Goal: Task Accomplishment & Management: Use online tool/utility

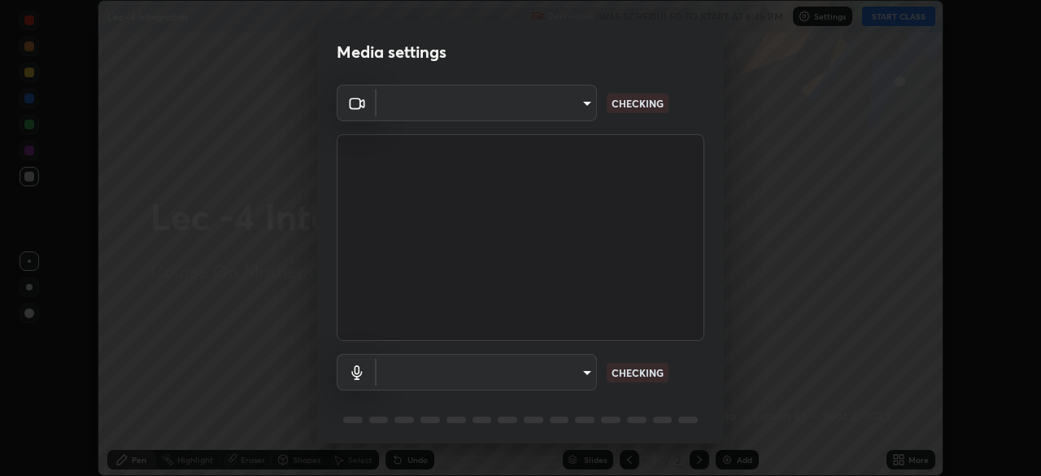
scroll to position [476, 1041]
type input "d06bfa8f304afa3967ea8099af1d7ab49983dfb03d10ec62852b72a31e22bf4d"
click at [584, 111] on body "Erase all Lec -4 Integration Recording WAS SCHEDULED TO START AT 6:45 PM Settin…" at bounding box center [520, 238] width 1041 height 476
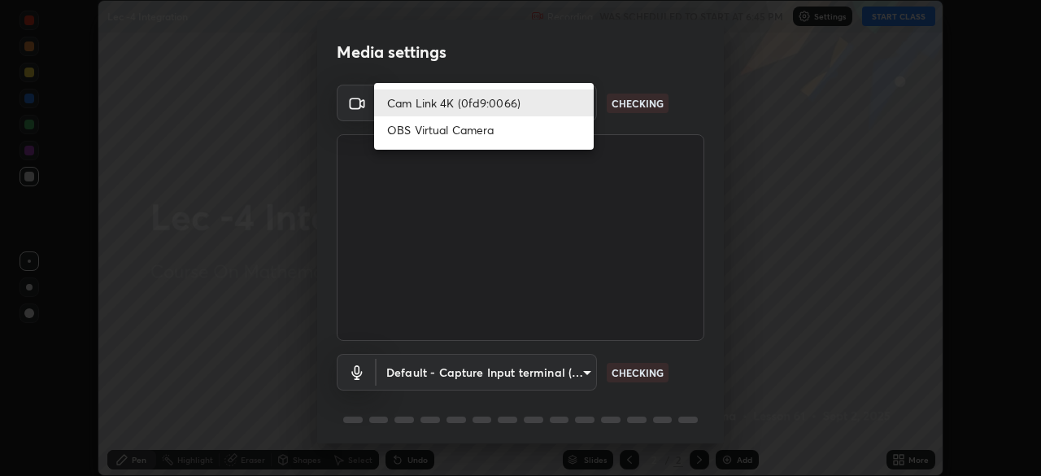
click at [574, 104] on li "Cam Link 4K (0fd9:0066)" at bounding box center [483, 102] width 219 height 27
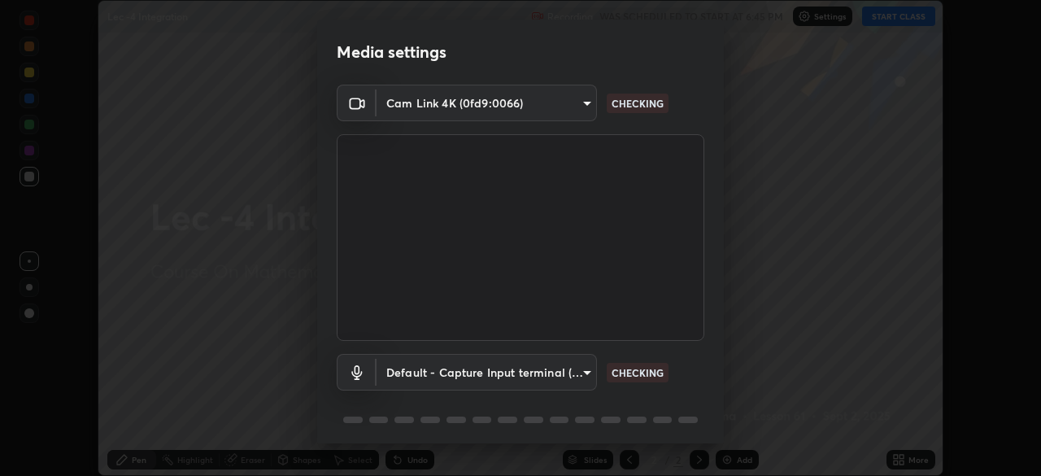
scroll to position [58, 0]
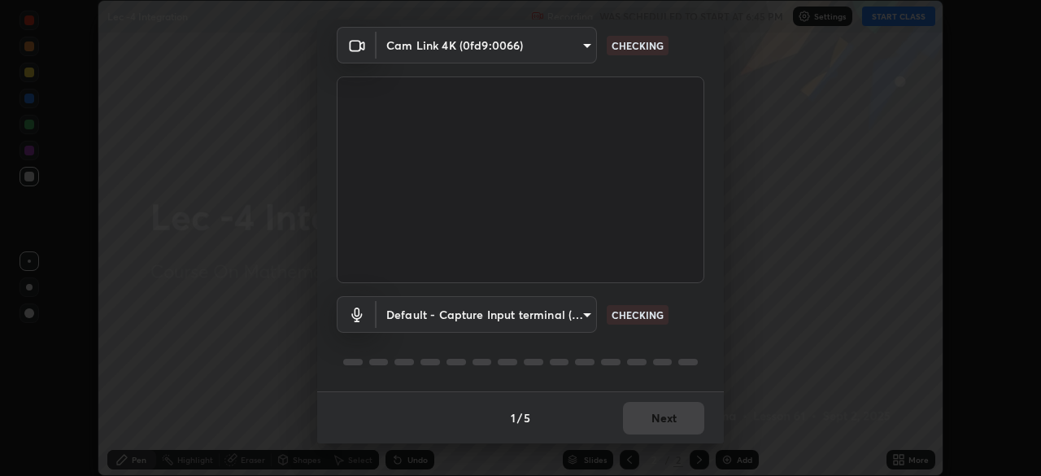
click at [585, 315] on body "Erase all Lec -4 Integration Recording WAS SCHEDULED TO START AT 6:45 PM Settin…" at bounding box center [520, 238] width 1041 height 476
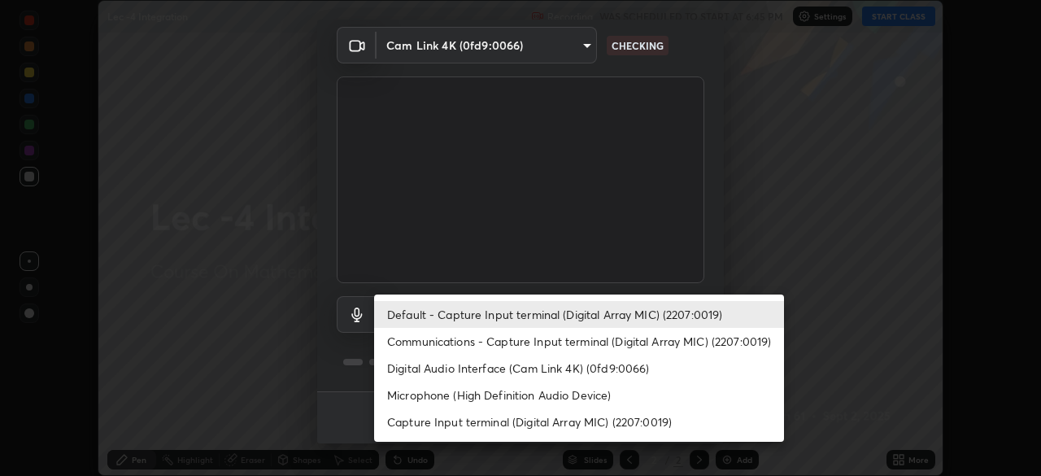
click at [597, 341] on li "Communications - Capture Input terminal (Digital Array MIC) (2207:0019)" at bounding box center [579, 341] width 410 height 27
type input "communications"
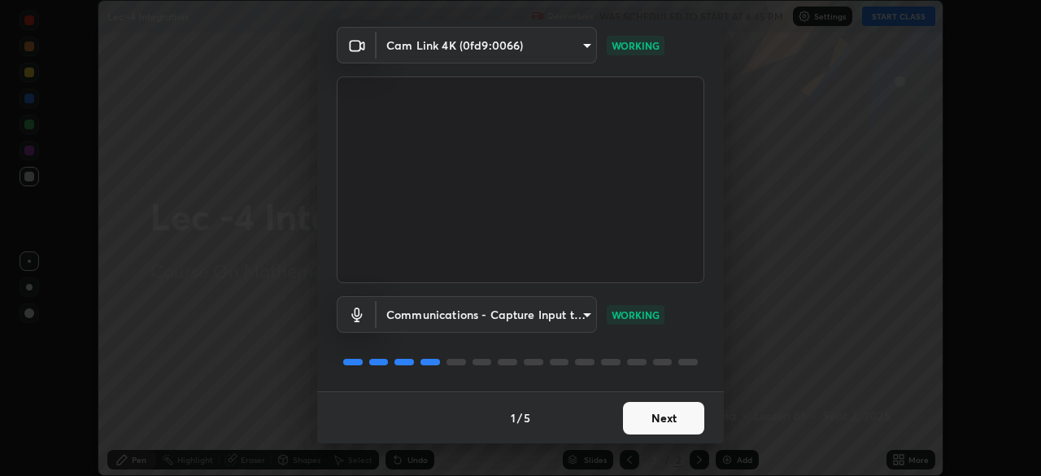
click at [640, 421] on button "Next" at bounding box center [663, 418] width 81 height 33
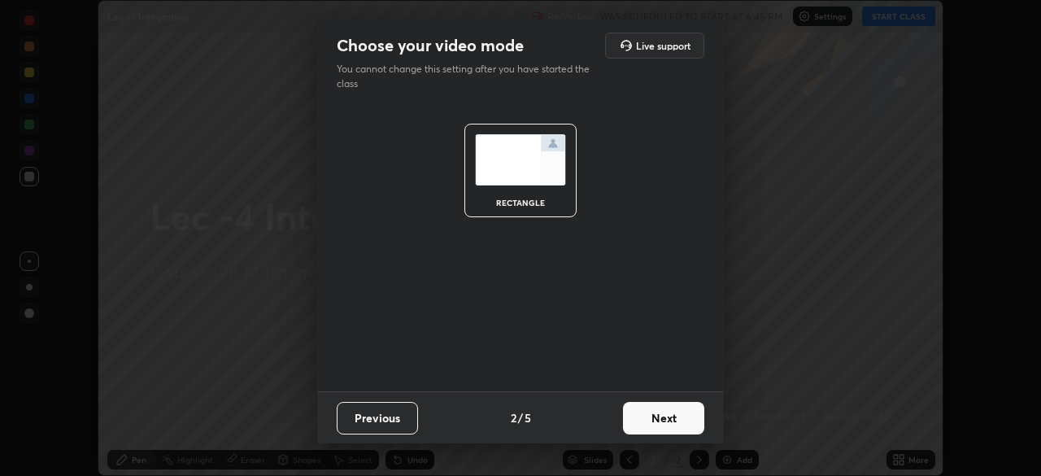
scroll to position [0, 0]
click at [649, 420] on button "Next" at bounding box center [663, 418] width 81 height 33
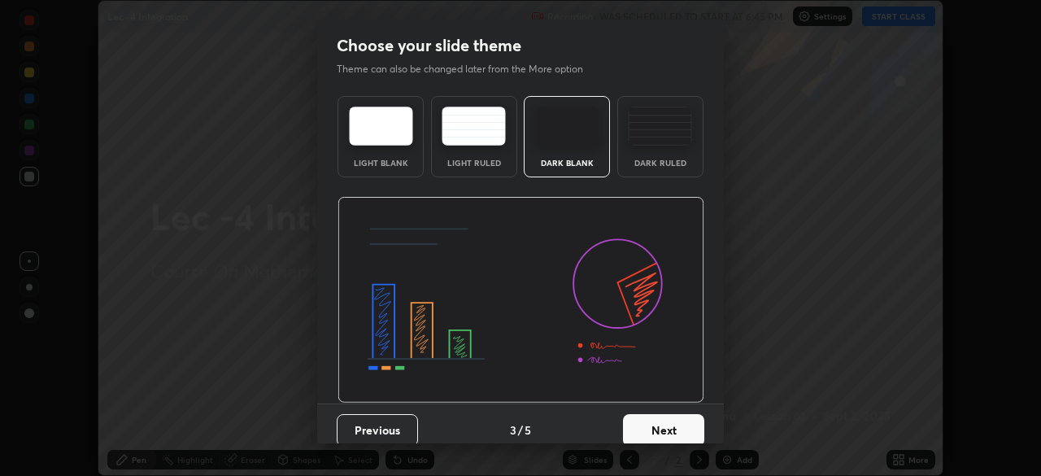
click at [663, 424] on button "Next" at bounding box center [663, 430] width 81 height 33
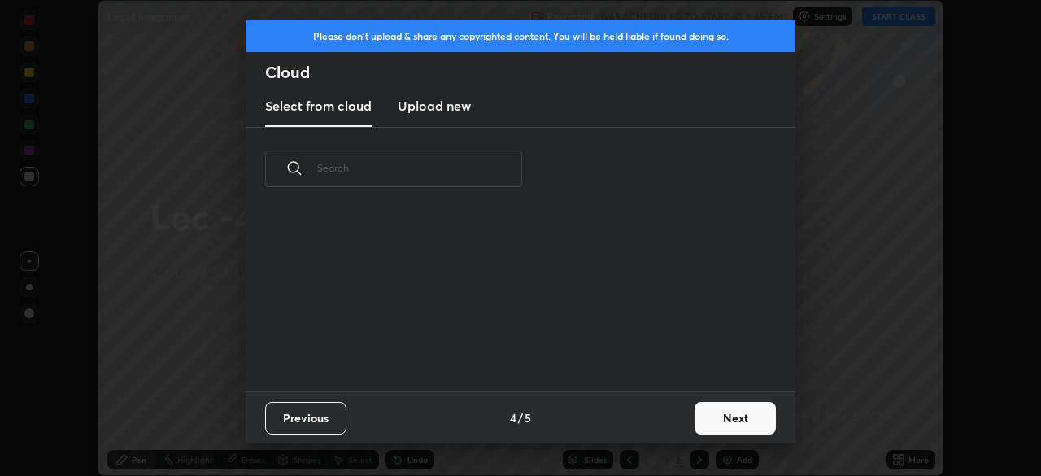
click at [674, 431] on div "Previous 4 / 5 Next" at bounding box center [521, 417] width 550 height 52
click at [704, 424] on button "Next" at bounding box center [734, 418] width 81 height 33
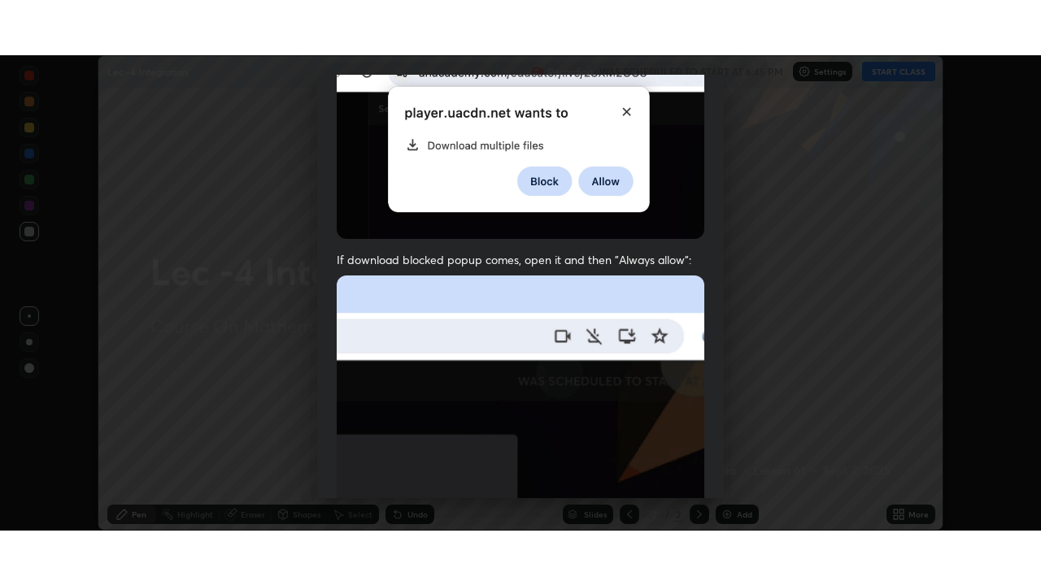
scroll to position [389, 0]
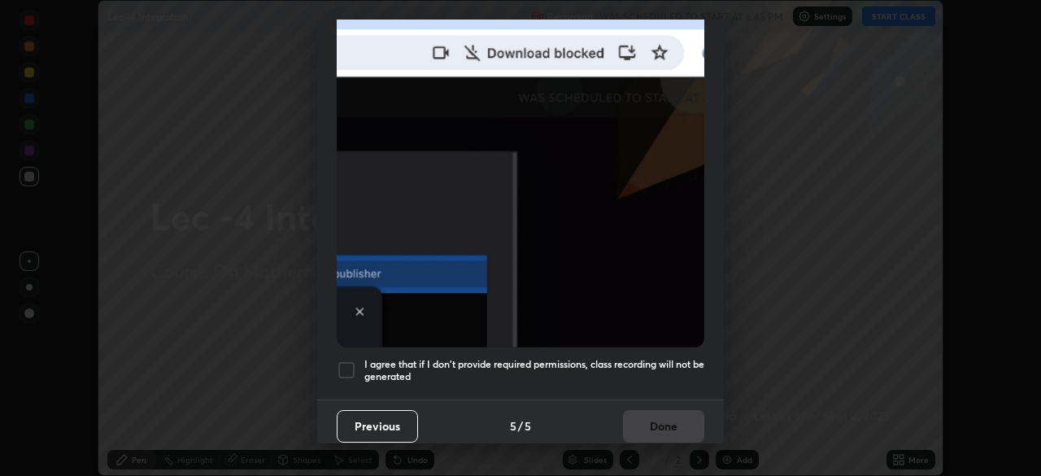
click at [350, 367] on div at bounding box center [347, 370] width 20 height 20
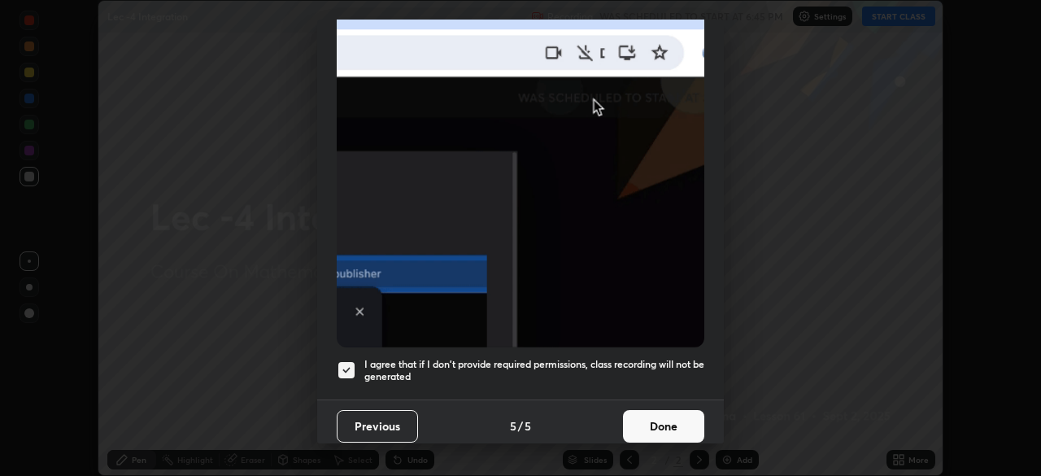
click at [663, 426] on button "Done" at bounding box center [663, 426] width 81 height 33
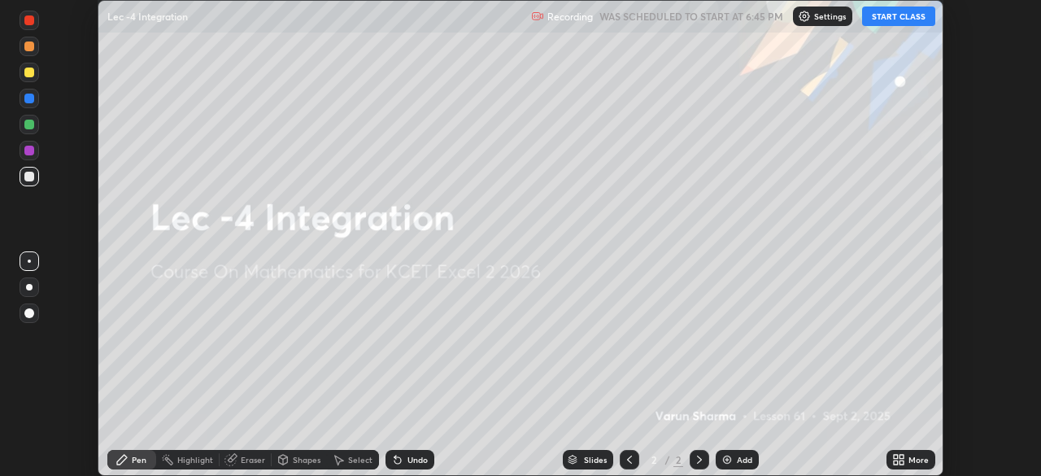
click at [920, 455] on div "More" at bounding box center [918, 459] width 20 height 8
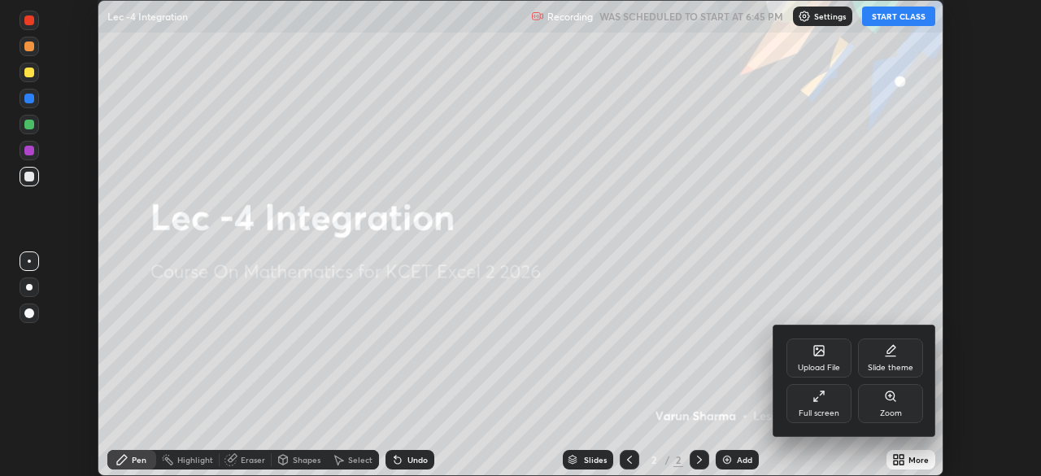
click at [841, 413] on div "Full screen" at bounding box center [818, 403] width 65 height 39
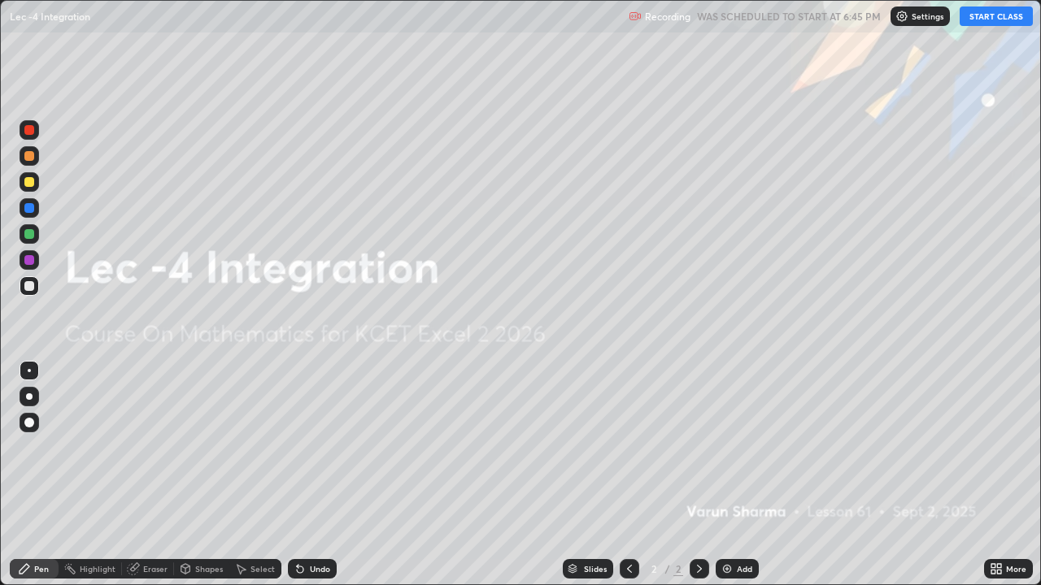
scroll to position [585, 1041]
click at [987, 16] on button "START CLASS" at bounding box center [995, 17] width 73 height 20
click at [745, 475] on div "Add" at bounding box center [744, 569] width 15 height 8
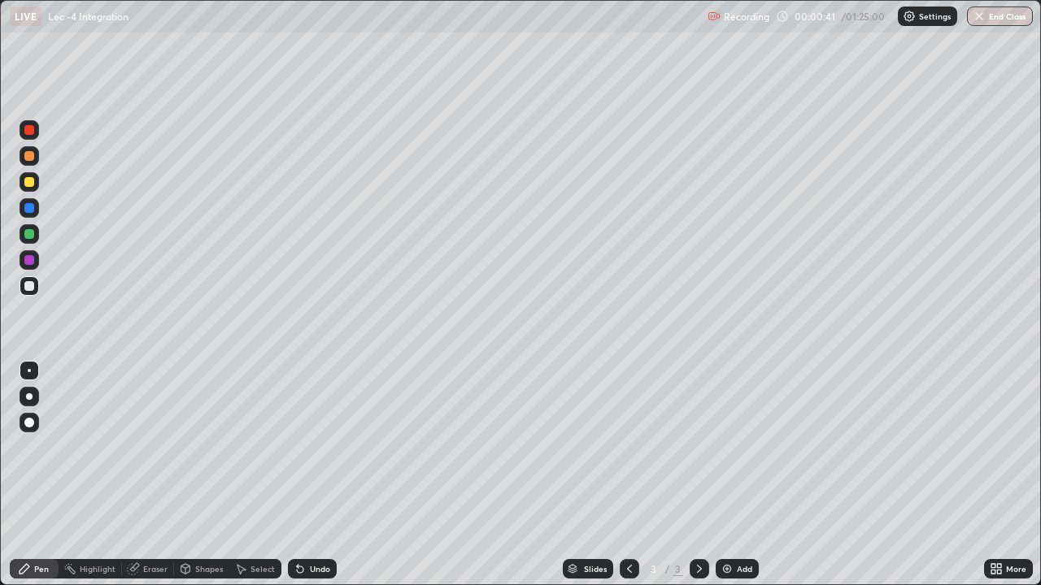
click at [37, 185] on div at bounding box center [30, 182] width 20 height 20
click at [739, 475] on div "Add" at bounding box center [736, 569] width 43 height 20
click at [303, 475] on icon at bounding box center [299, 569] width 13 height 13
click at [314, 475] on div "Undo" at bounding box center [312, 569] width 49 height 20
click at [313, 475] on div "Undo" at bounding box center [312, 569] width 49 height 20
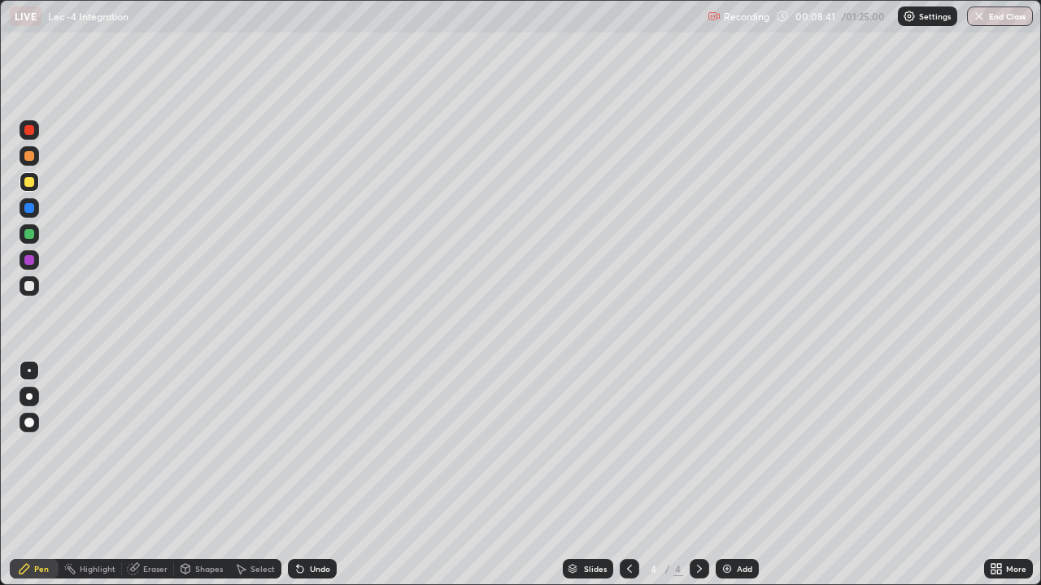
click at [149, 475] on div "Eraser" at bounding box center [155, 569] width 24 height 8
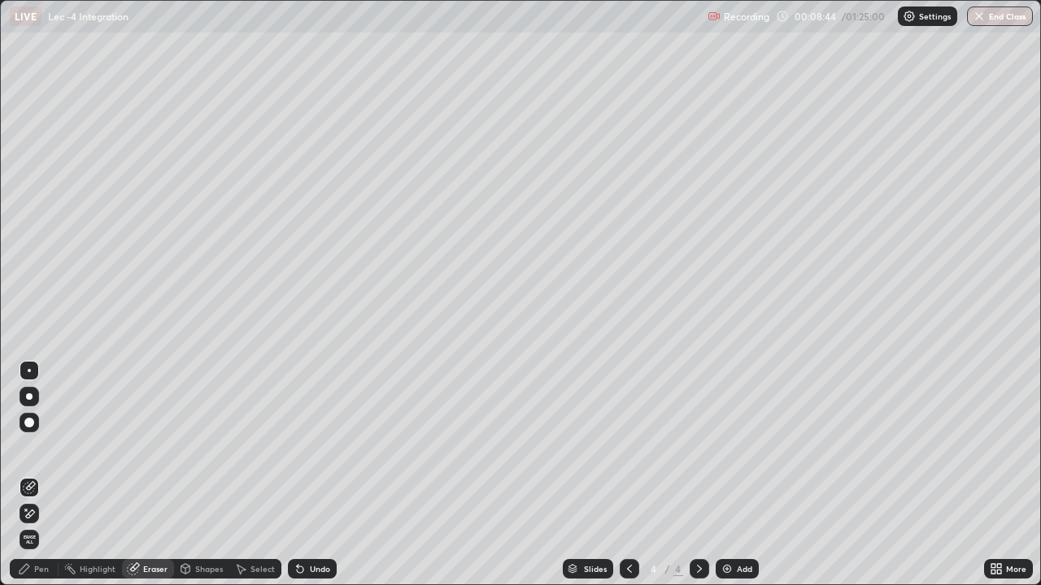
click at [49, 475] on div "Pen" at bounding box center [34, 569] width 49 height 20
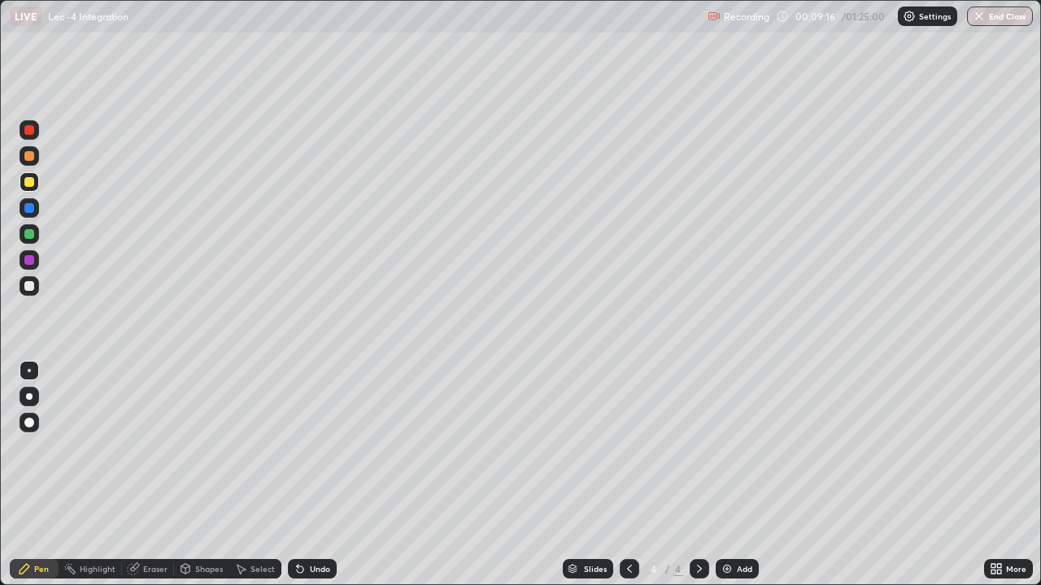
click at [166, 475] on div "Eraser" at bounding box center [155, 569] width 24 height 8
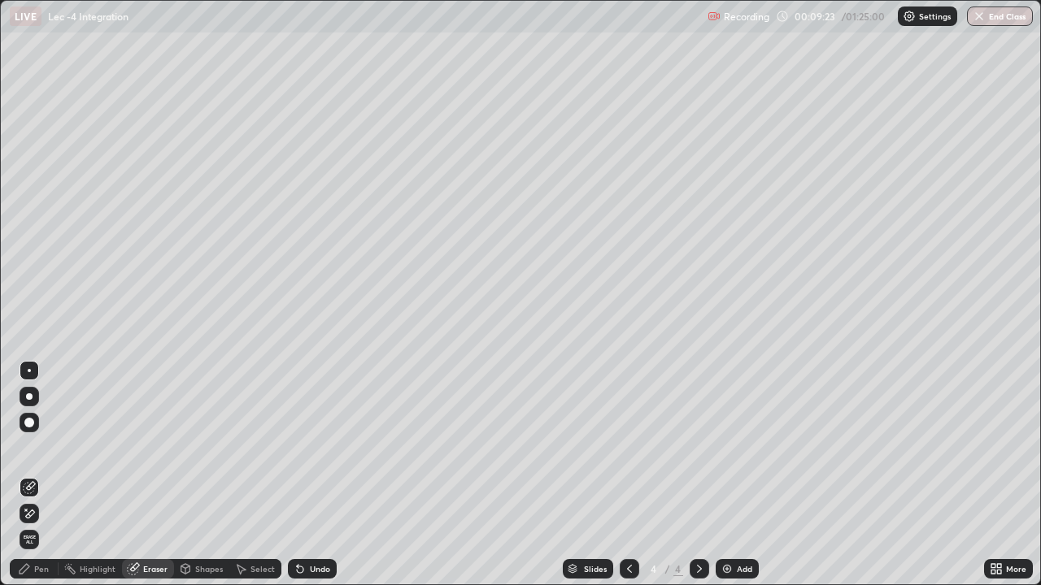
click at [54, 475] on div "Pen" at bounding box center [34, 569] width 49 height 20
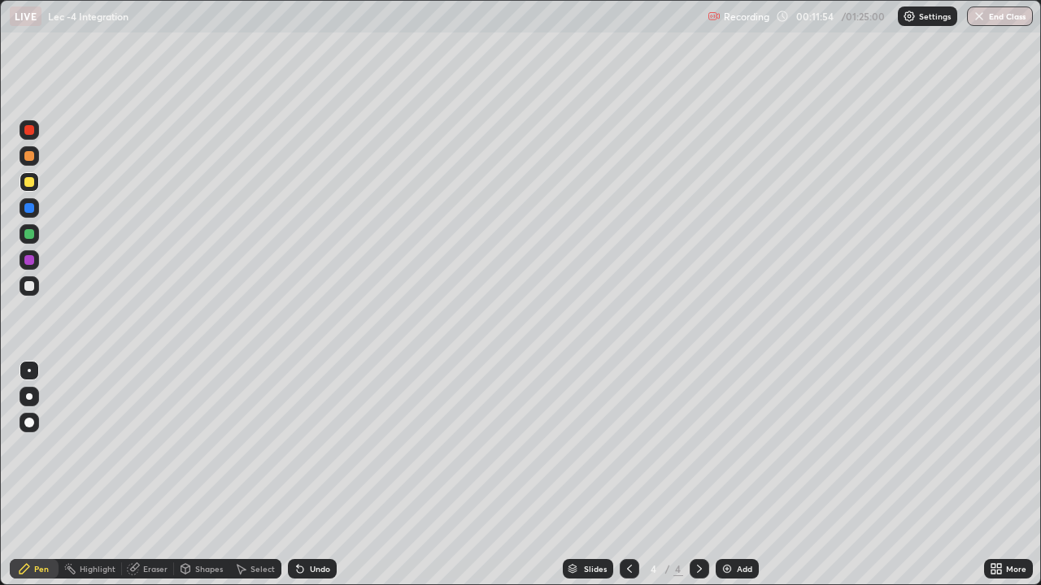
click at [750, 475] on div "Add" at bounding box center [744, 569] width 15 height 8
click at [27, 281] on div at bounding box center [29, 286] width 10 height 10
click at [155, 475] on div "Eraser" at bounding box center [155, 569] width 24 height 8
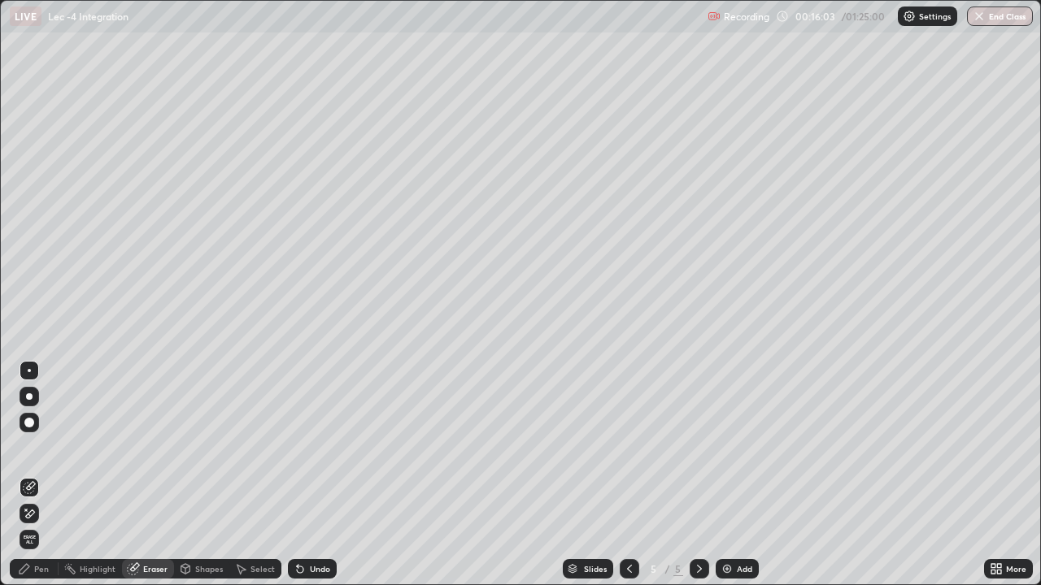
click at [50, 475] on div "Pen" at bounding box center [34, 569] width 49 height 20
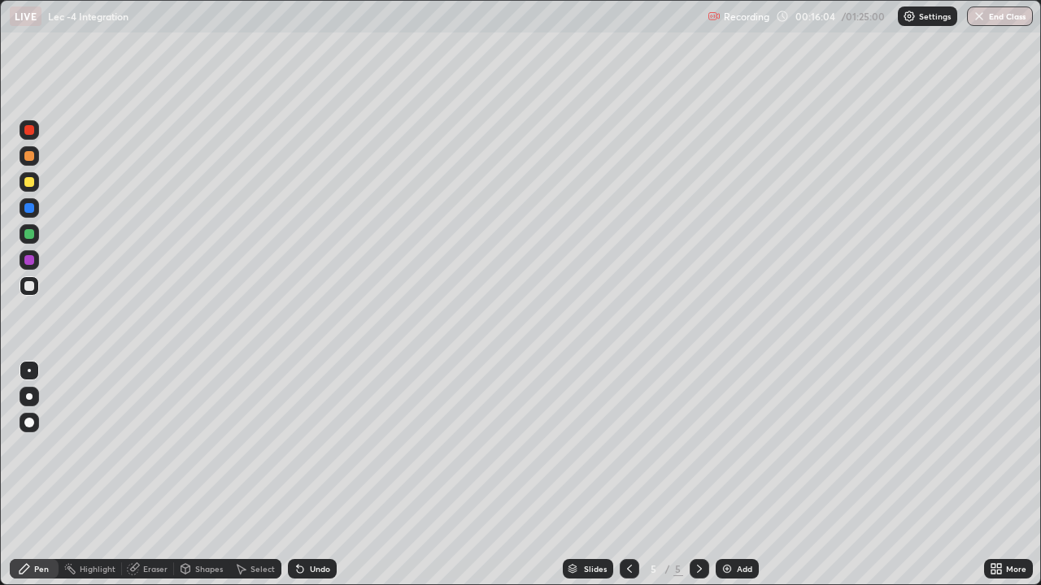
click at [315, 475] on div "Undo" at bounding box center [312, 569] width 49 height 20
click at [316, 475] on div "Undo" at bounding box center [320, 569] width 20 height 8
click at [319, 475] on div "Undo" at bounding box center [320, 569] width 20 height 8
click at [320, 475] on div "Undo" at bounding box center [320, 569] width 20 height 8
click at [321, 475] on div "Undo" at bounding box center [320, 569] width 20 height 8
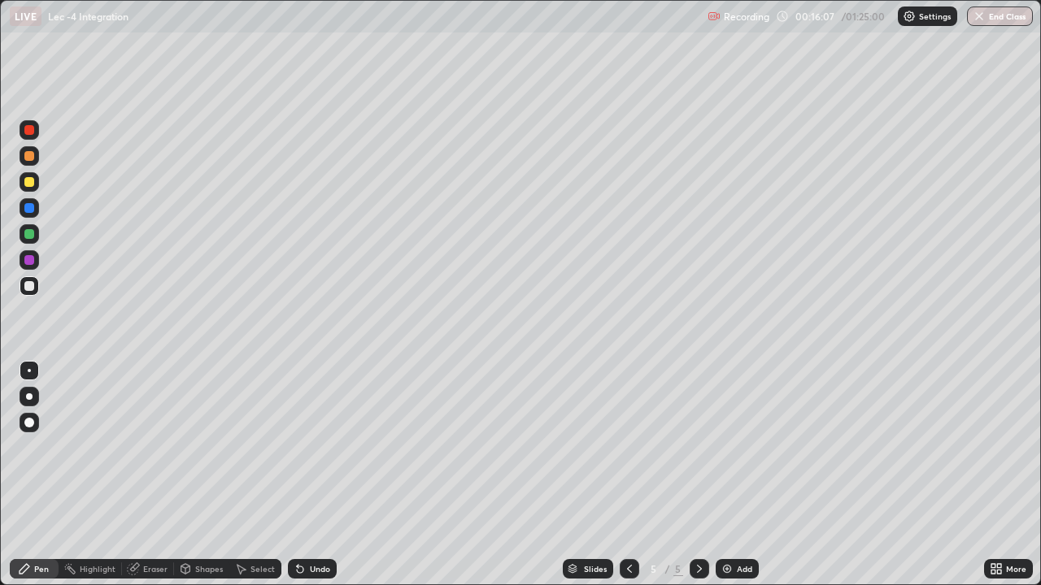
click at [322, 475] on div "Undo" at bounding box center [312, 569] width 49 height 20
click at [326, 475] on div "Undo" at bounding box center [312, 569] width 49 height 20
click at [328, 475] on div "Undo" at bounding box center [312, 569] width 49 height 20
click at [329, 475] on div "Undo" at bounding box center [312, 569] width 49 height 20
click at [328, 475] on div "Undo" at bounding box center [312, 569] width 49 height 20
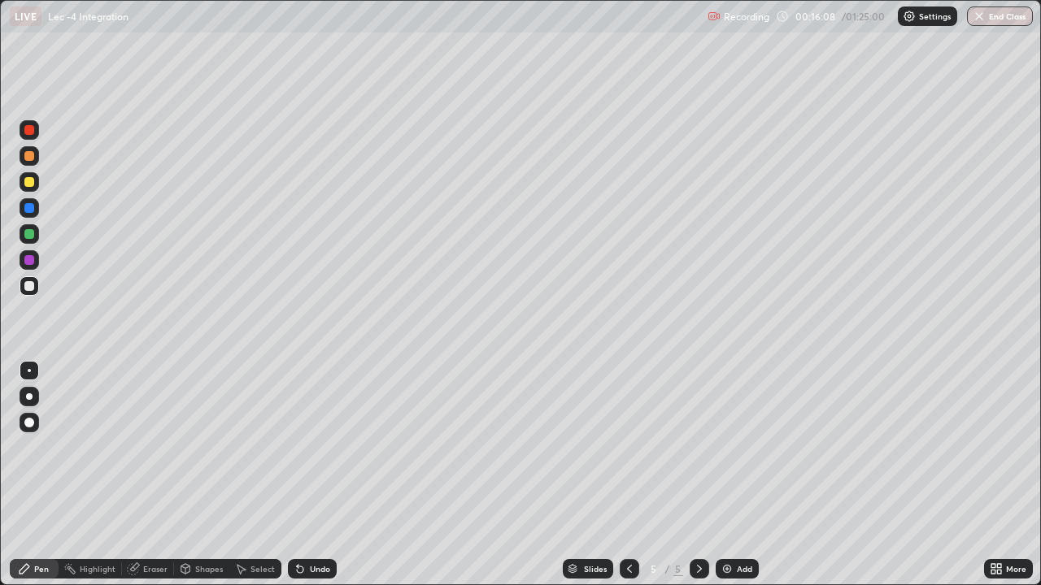
click at [328, 475] on div "Undo" at bounding box center [312, 569] width 49 height 20
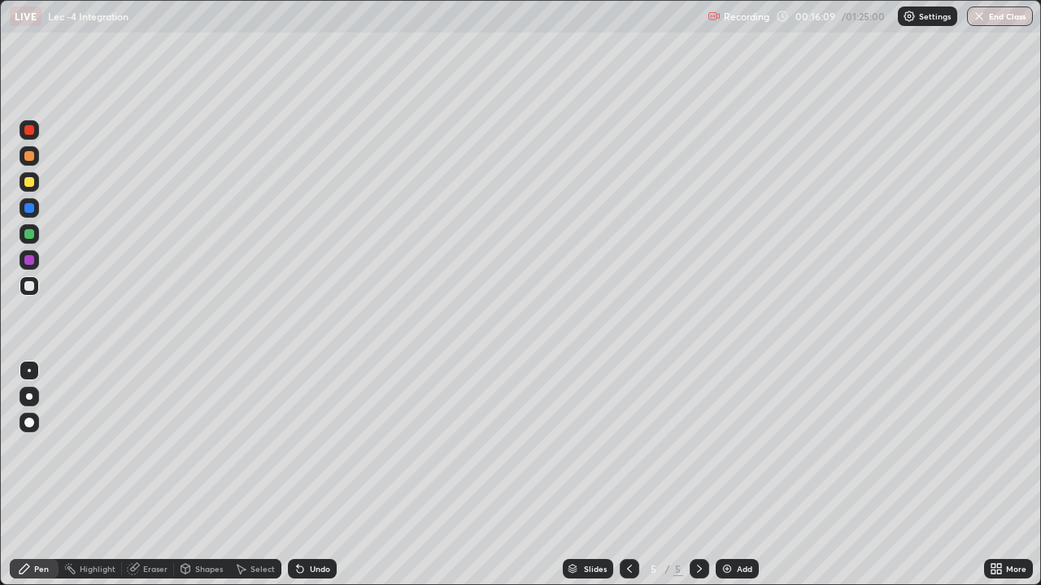
click at [328, 475] on div "Undo" at bounding box center [312, 569] width 49 height 20
click at [328, 475] on div "Undo" at bounding box center [308, 569] width 55 height 33
click at [328, 475] on div "Undo" at bounding box center [312, 569] width 49 height 20
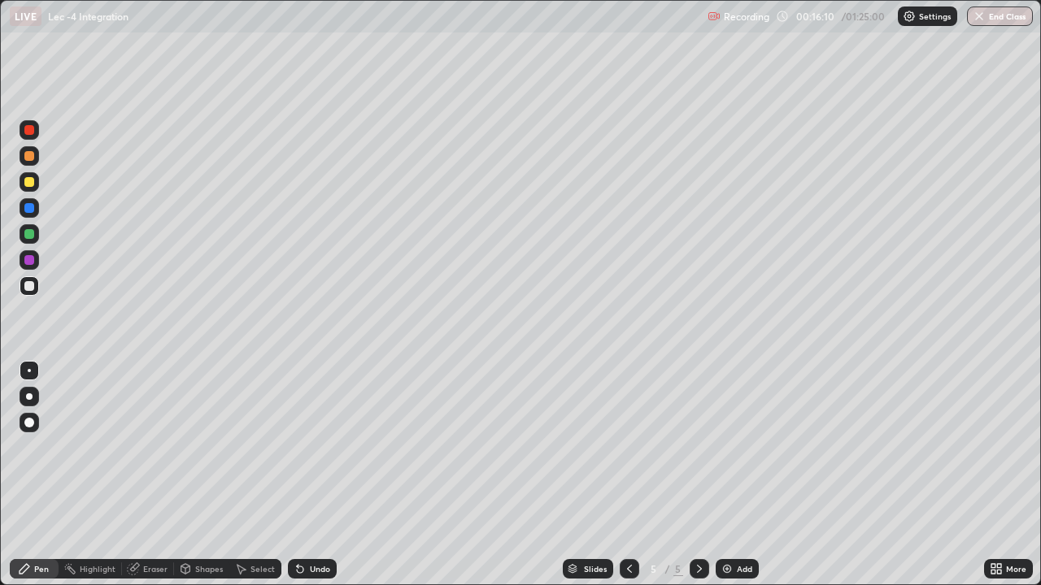
click at [328, 475] on div "Undo" at bounding box center [312, 569] width 49 height 20
click at [329, 475] on div "Undo" at bounding box center [312, 569] width 49 height 20
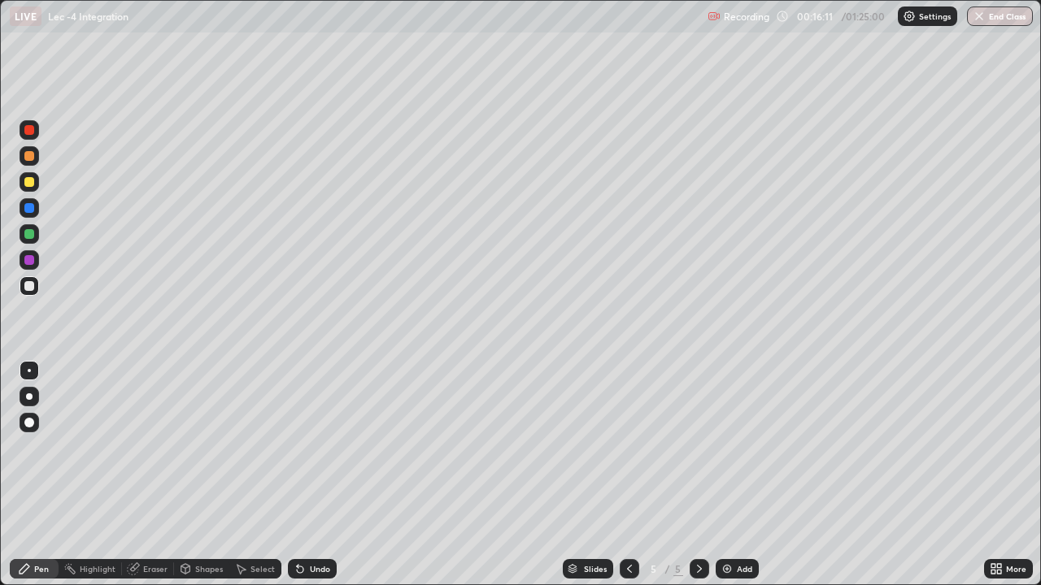
click at [330, 475] on div "Undo" at bounding box center [312, 569] width 49 height 20
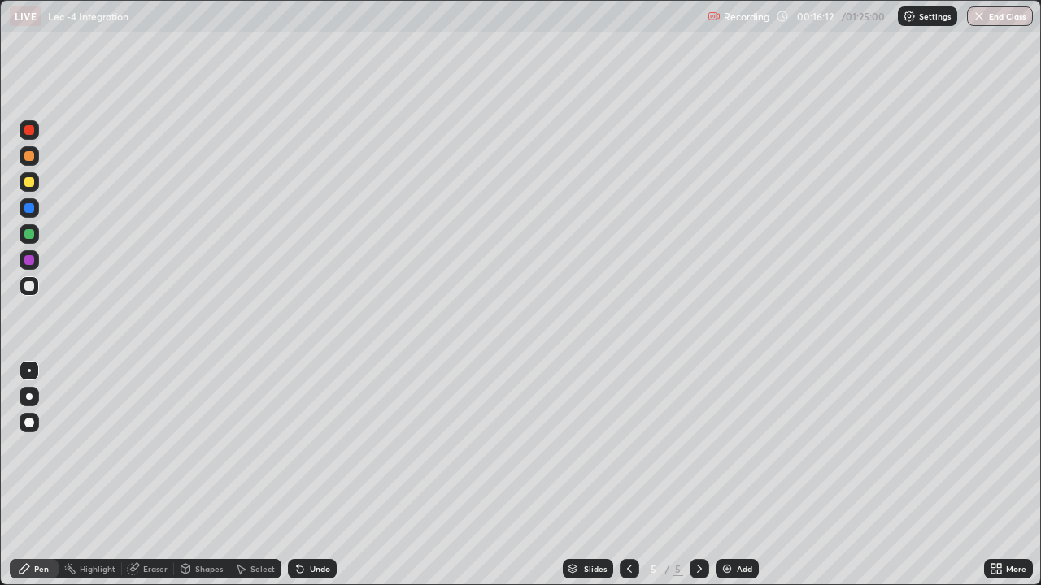
click at [331, 475] on div "Undo" at bounding box center [312, 569] width 49 height 20
click at [330, 475] on div "Undo" at bounding box center [312, 569] width 49 height 20
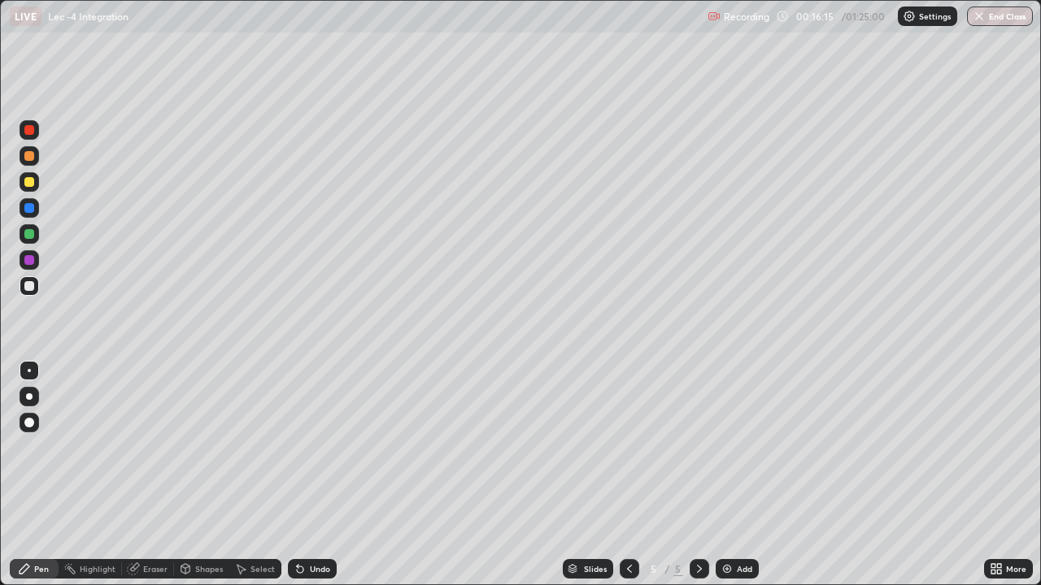
click at [724, 475] on div "Add" at bounding box center [736, 569] width 43 height 20
click at [37, 185] on div at bounding box center [30, 182] width 20 height 20
click at [317, 475] on div "Undo" at bounding box center [312, 569] width 49 height 20
click at [319, 475] on div "Undo" at bounding box center [312, 569] width 49 height 20
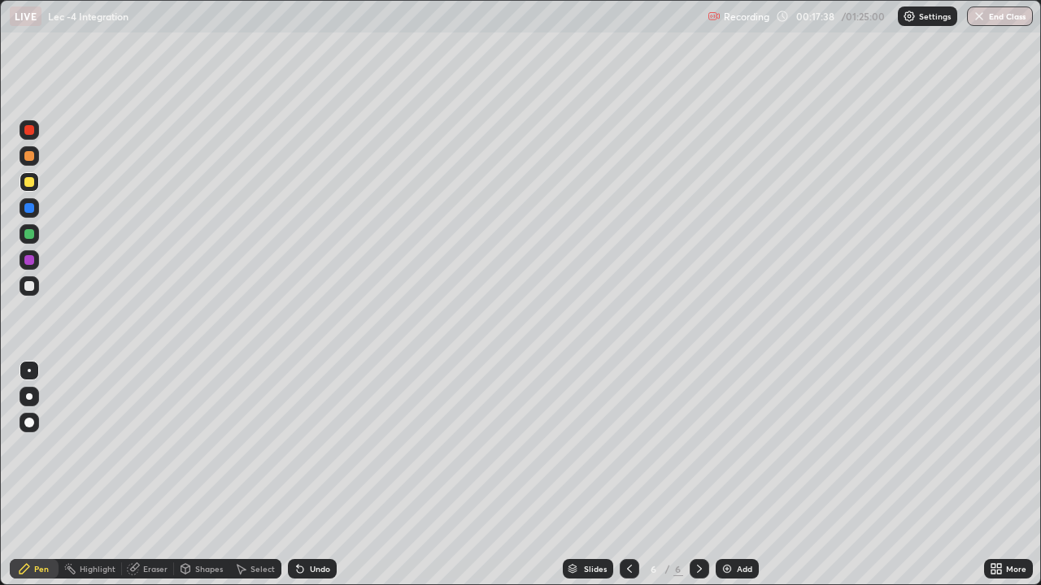
click at [319, 475] on div "Undo" at bounding box center [312, 569] width 49 height 20
click at [320, 475] on div "Undo" at bounding box center [312, 569] width 49 height 20
click at [328, 475] on div "Undo" at bounding box center [312, 569] width 49 height 20
click at [738, 475] on div "Add" at bounding box center [736, 569] width 43 height 20
click at [317, 475] on div "Undo" at bounding box center [320, 569] width 20 height 8
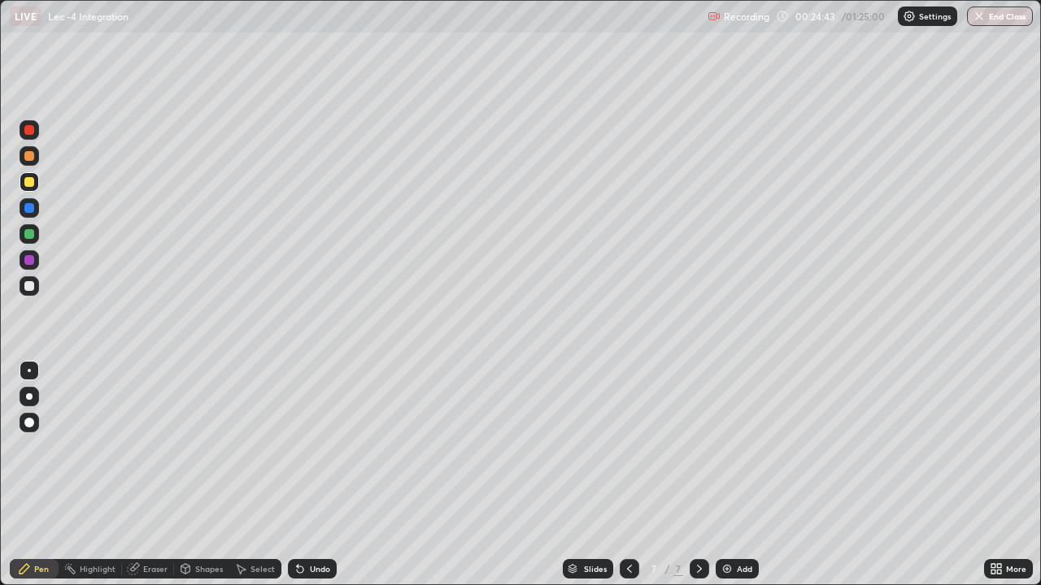
click at [311, 475] on div "Undo" at bounding box center [312, 569] width 49 height 20
click at [306, 475] on div "Undo" at bounding box center [312, 569] width 49 height 20
click at [310, 475] on div "Undo" at bounding box center [320, 569] width 20 height 8
click at [313, 475] on div "Undo" at bounding box center [312, 569] width 49 height 20
click at [35, 285] on div at bounding box center [30, 286] width 20 height 20
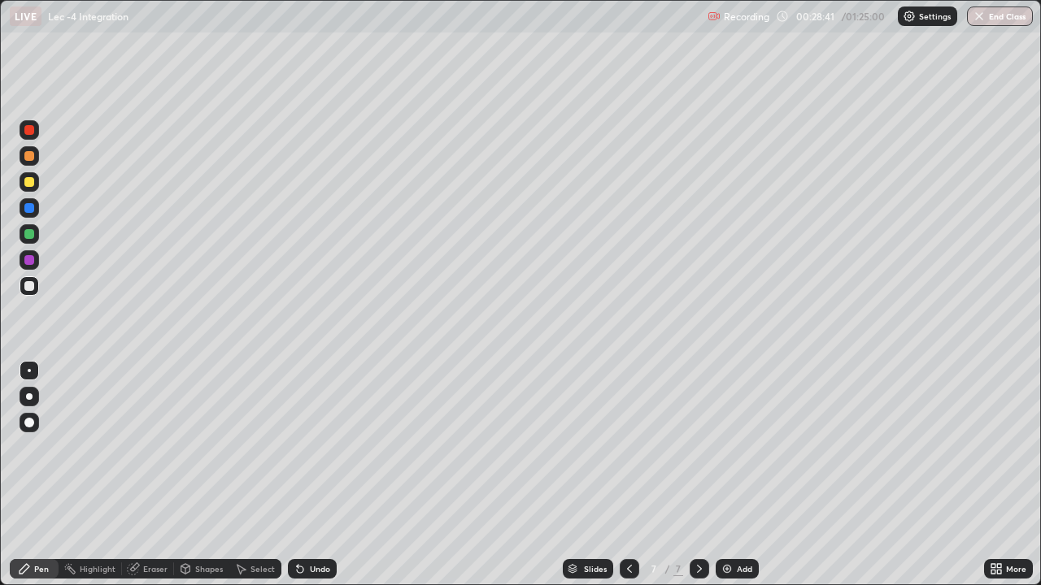
click at [35, 186] on div at bounding box center [30, 182] width 20 height 20
click at [751, 475] on div "Add" at bounding box center [736, 569] width 43 height 20
click at [327, 475] on div "Undo" at bounding box center [312, 569] width 49 height 20
click at [324, 475] on div "Undo" at bounding box center [312, 569] width 49 height 20
click at [743, 475] on div "Add" at bounding box center [744, 569] width 15 height 8
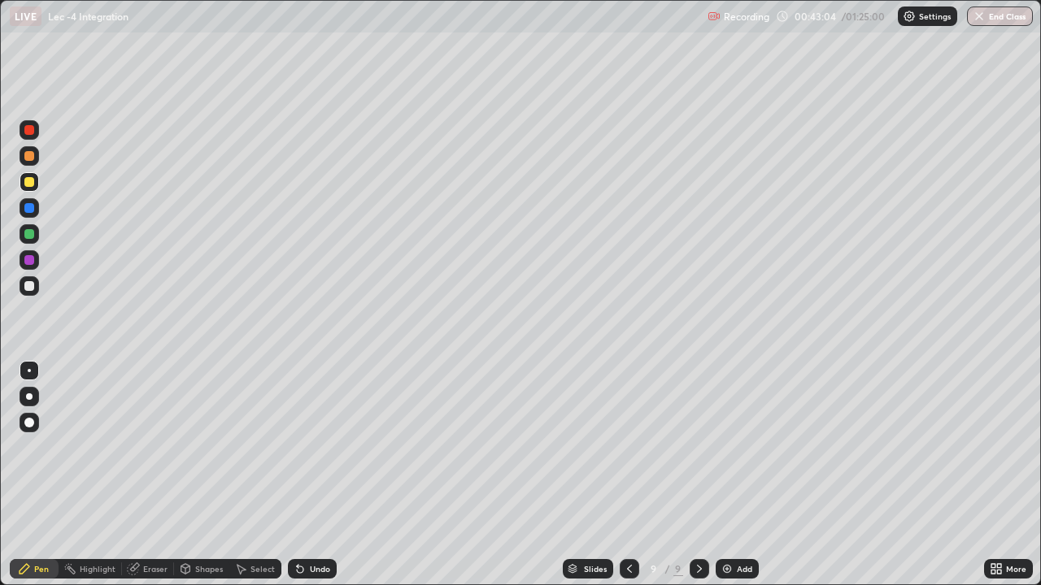
click at [738, 475] on div "Add" at bounding box center [744, 569] width 15 height 8
click at [323, 475] on div "Undo" at bounding box center [320, 569] width 20 height 8
click at [728, 475] on img at bounding box center [726, 569] width 13 height 13
click at [628, 475] on icon at bounding box center [629, 569] width 13 height 13
click at [698, 475] on icon at bounding box center [699, 569] width 5 height 8
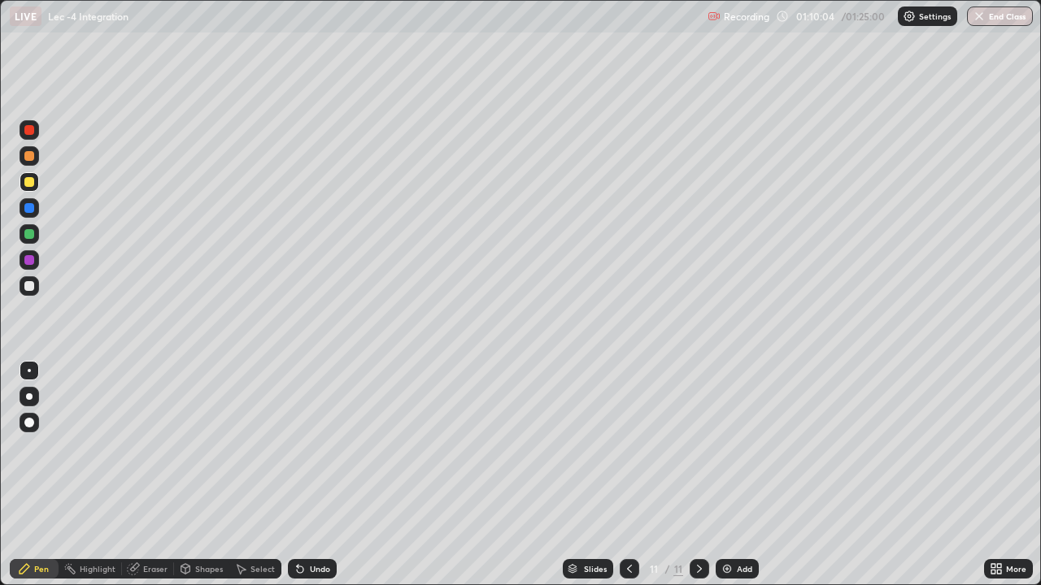
click at [319, 475] on div "Undo" at bounding box center [320, 569] width 20 height 8
click at [756, 475] on div "Add" at bounding box center [736, 569] width 43 height 20
click at [312, 475] on div "Undo" at bounding box center [312, 569] width 49 height 20
click at [210, 475] on div "Shapes" at bounding box center [209, 569] width 28 height 8
click at [584, 475] on div "Slides" at bounding box center [595, 569] width 23 height 8
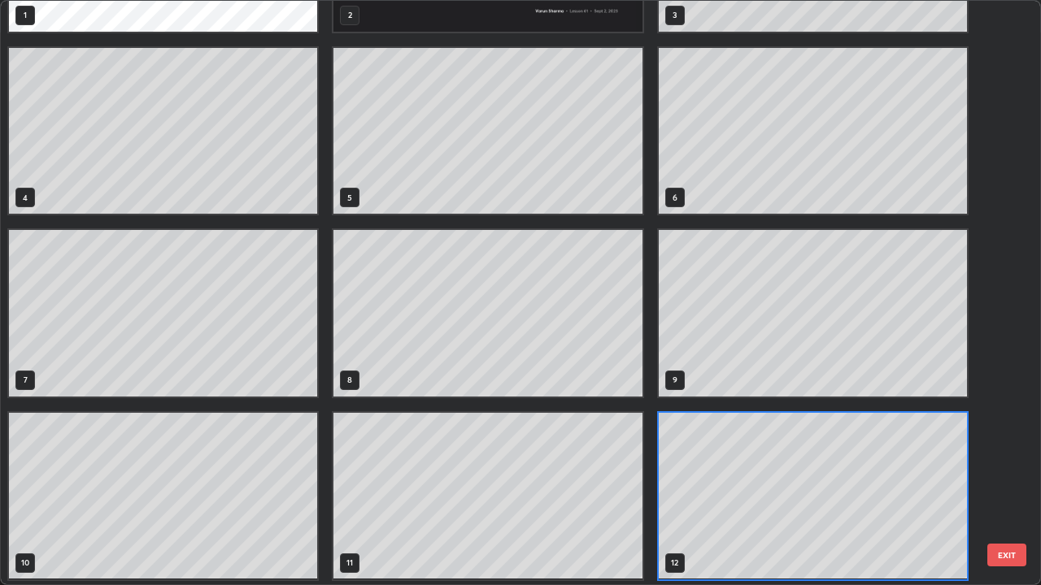
scroll to position [146, 0]
